Goal: Information Seeking & Learning: Learn about a topic

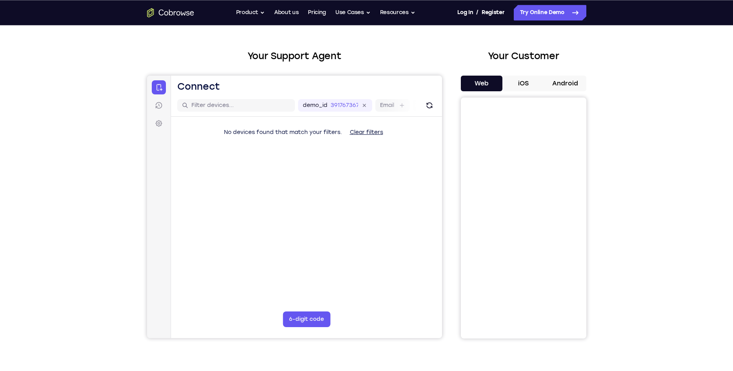
scroll to position [40, 0]
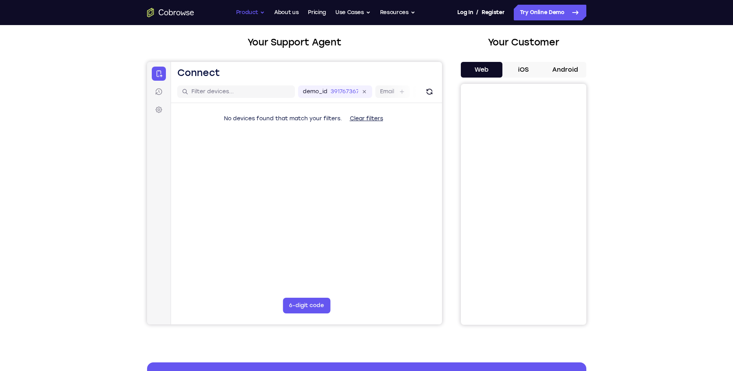
click at [260, 15] on button "Product" at bounding box center [250, 13] width 29 height 16
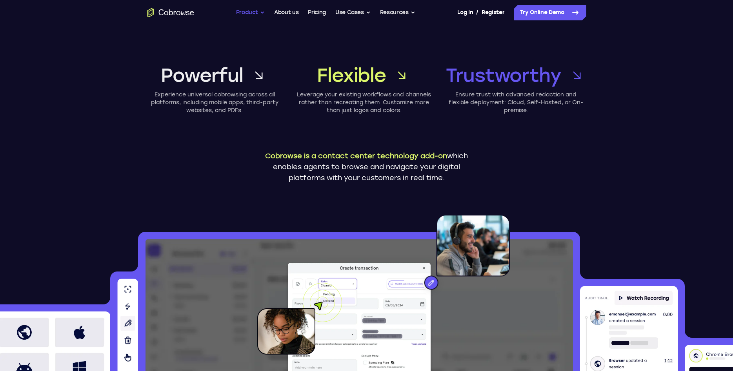
click at [262, 12] on button "Product" at bounding box center [250, 13] width 29 height 16
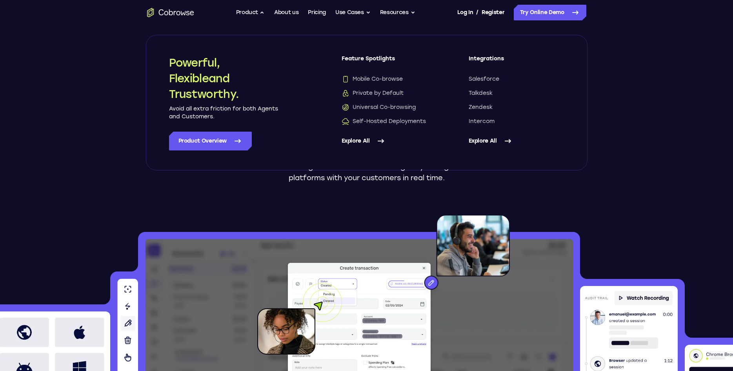
drag, startPoint x: 358, startPoint y: 141, endPoint x: 376, endPoint y: 142, distance: 18.0
click at [358, 141] on link "Explore All" at bounding box center [390, 141] width 96 height 19
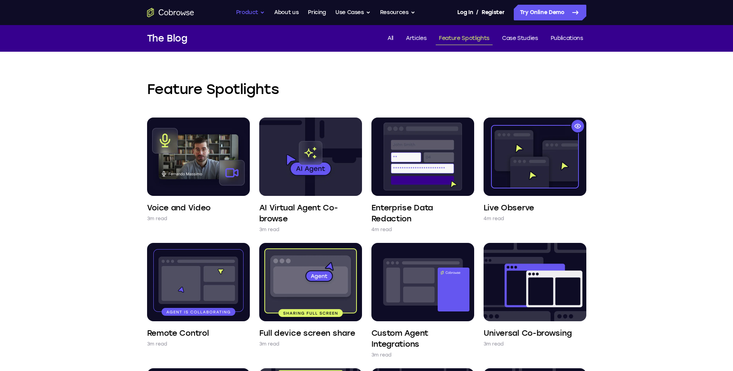
click at [258, 15] on button "Product" at bounding box center [250, 13] width 29 height 16
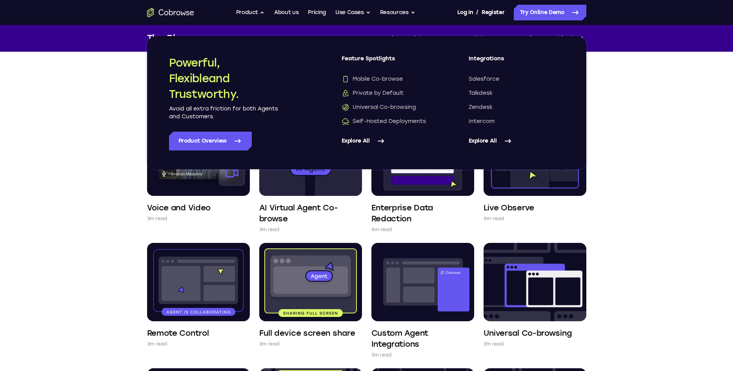
click at [362, 139] on link "Explore All" at bounding box center [390, 141] width 96 height 19
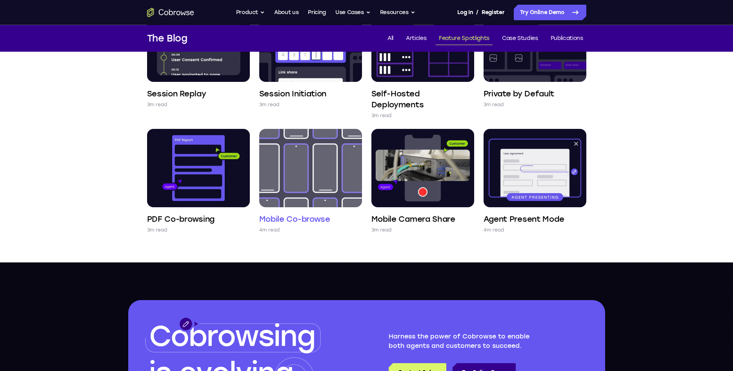
scroll to position [360, 0]
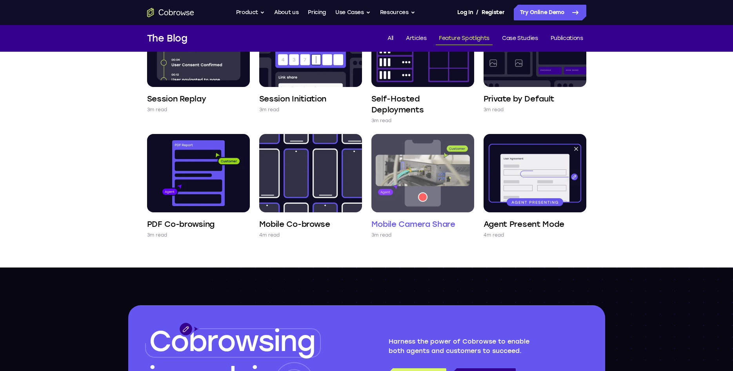
click at [422, 171] on img at bounding box center [422, 173] width 103 height 78
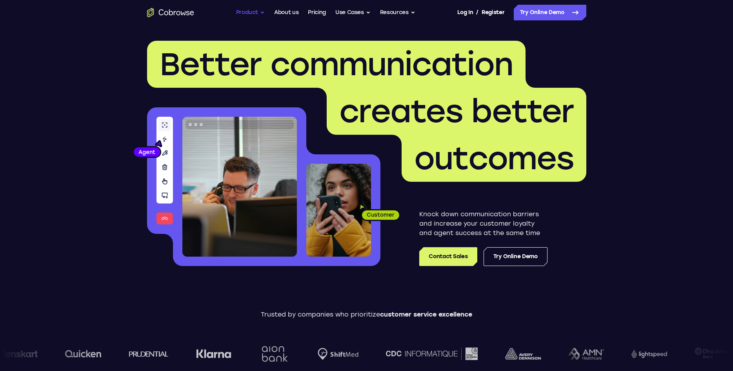
click at [259, 15] on button "Product" at bounding box center [250, 13] width 29 height 16
